Goal: Download file/media

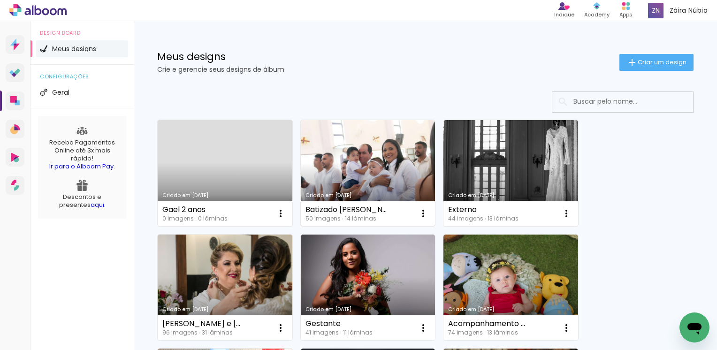
click at [362, 165] on link "Criado em [DATE]" at bounding box center [368, 173] width 135 height 106
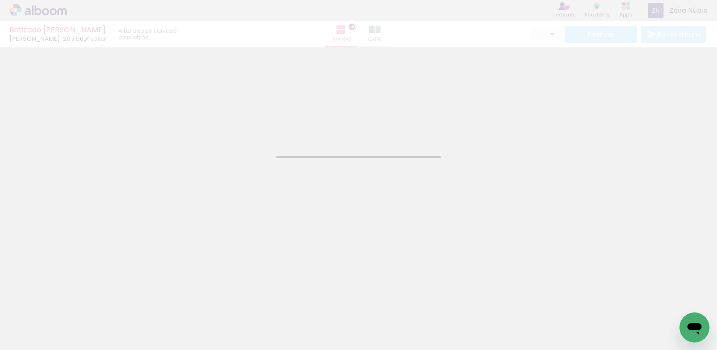
type input "JPG"
type input "Alta, 300 DPI"
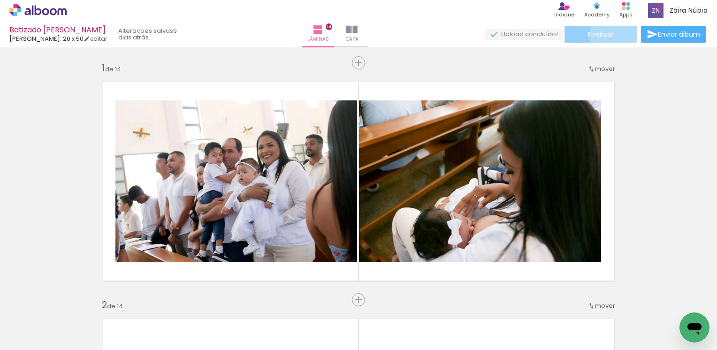
click at [612, 36] on paper-button "Finalizar" at bounding box center [601, 34] width 73 height 17
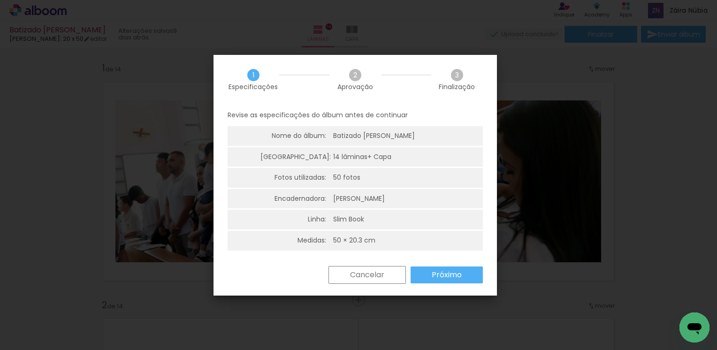
click at [0, 0] on slot "Próximo" at bounding box center [0, 0] width 0 height 0
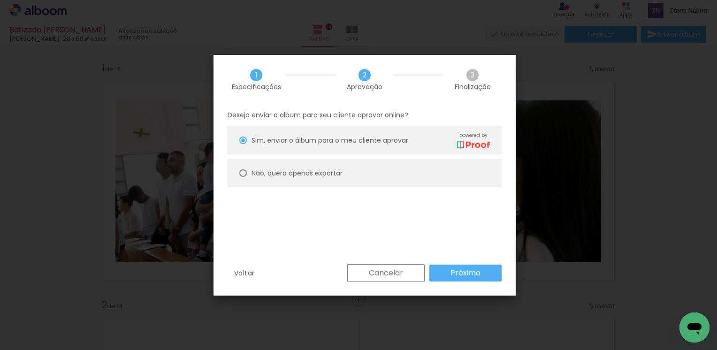
click at [0, 0] on slot "Não, quero apenas exportar" at bounding box center [0, 0] width 0 height 0
type paper-radio-button "on"
drag, startPoint x: 459, startPoint y: 276, endPoint x: 451, endPoint y: 256, distance: 20.9
click at [0, 0] on slot "Próximo" at bounding box center [0, 0] width 0 height 0
type input "Alta, 300 DPI"
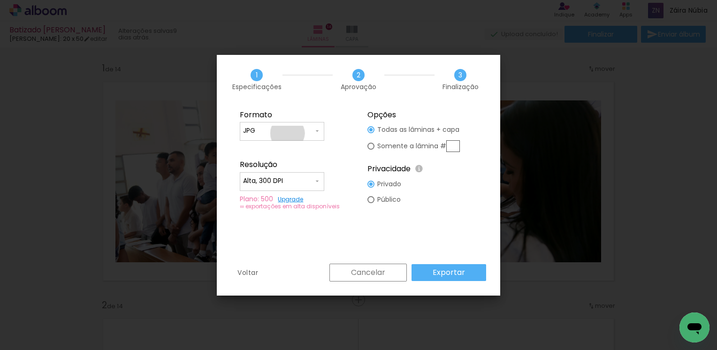
click at [0, 0] on input "JPG" at bounding box center [0, 0] width 0 height 0
click at [0, 0] on paper-item "JPG" at bounding box center [0, 0] width 0 height 0
click at [0, 0] on slot "Exportar" at bounding box center [0, 0] width 0 height 0
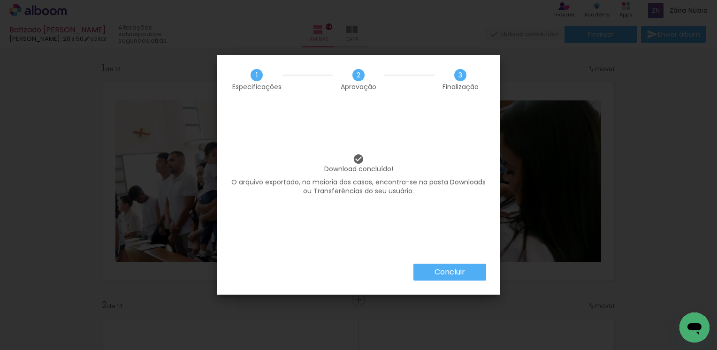
click at [0, 0] on slot "Concluir" at bounding box center [0, 0] width 0 height 0
